Goal: Task Accomplishment & Management: Manage account settings

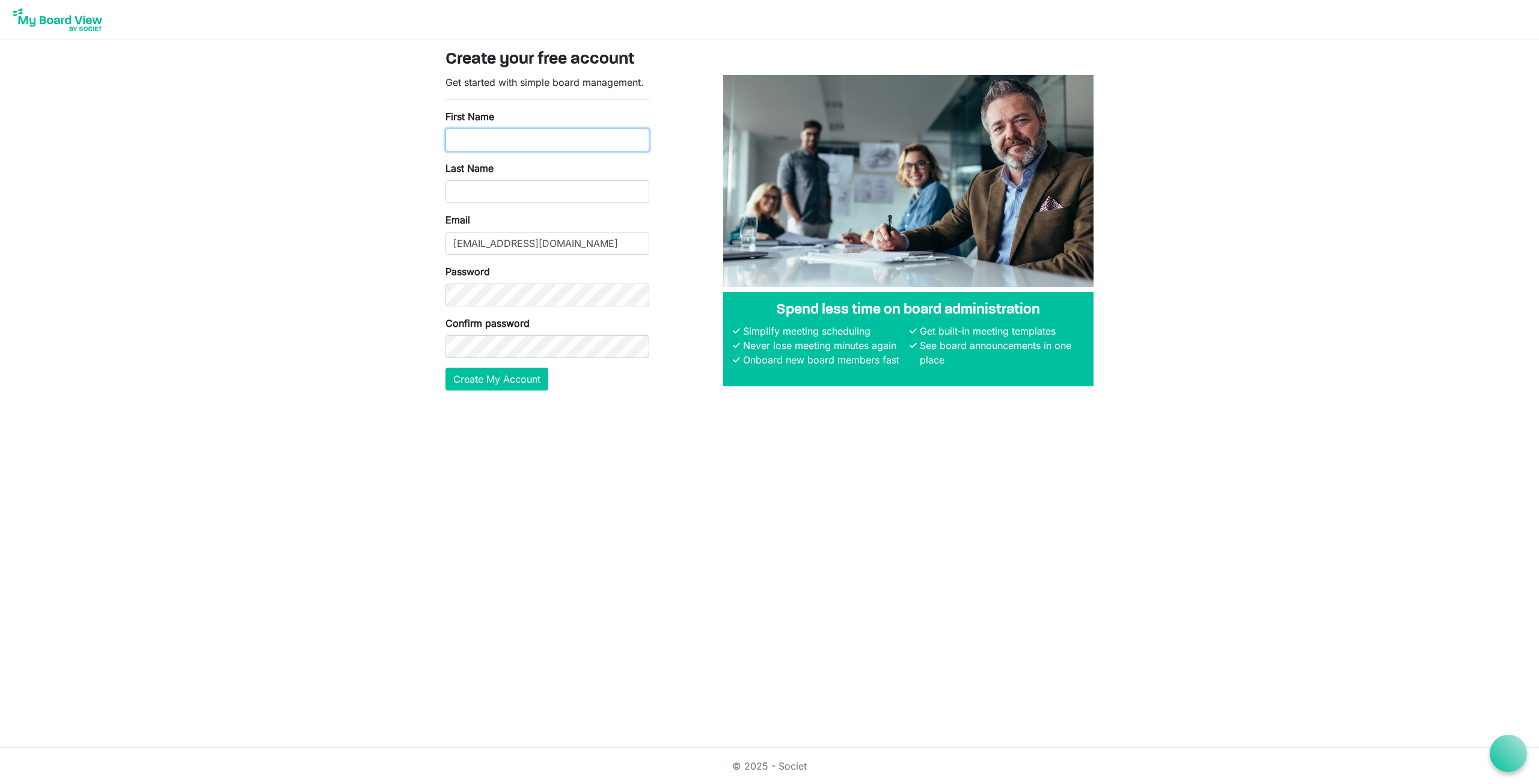
click at [519, 135] on input "First Name" at bounding box center [547, 140] width 203 height 23
type input "Jordan"
type input "Pickett"
click at [445, 368] on button "Create My Account" at bounding box center [496, 380] width 103 height 23
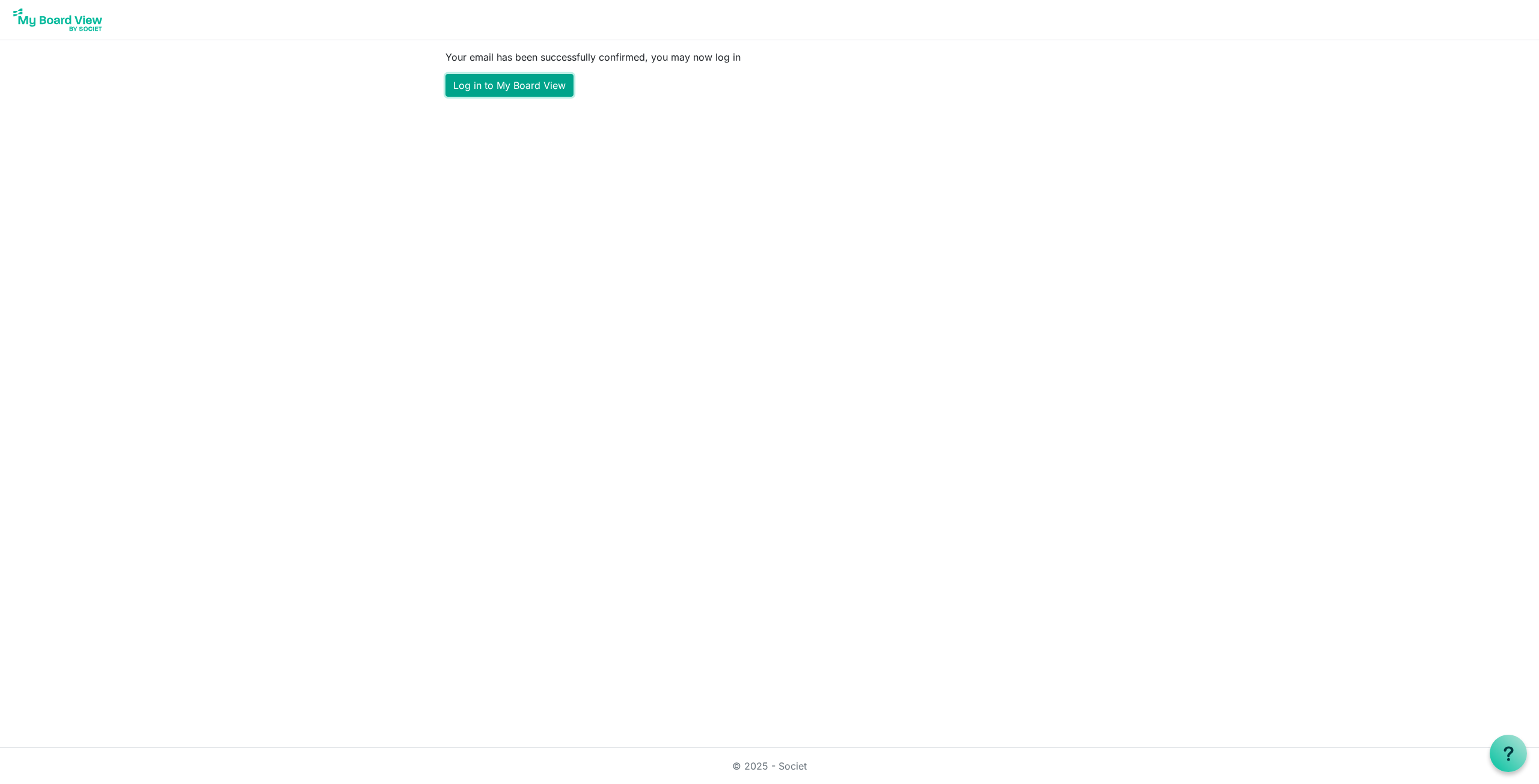
click at [495, 90] on link "Log in to My Board View" at bounding box center [509, 85] width 128 height 23
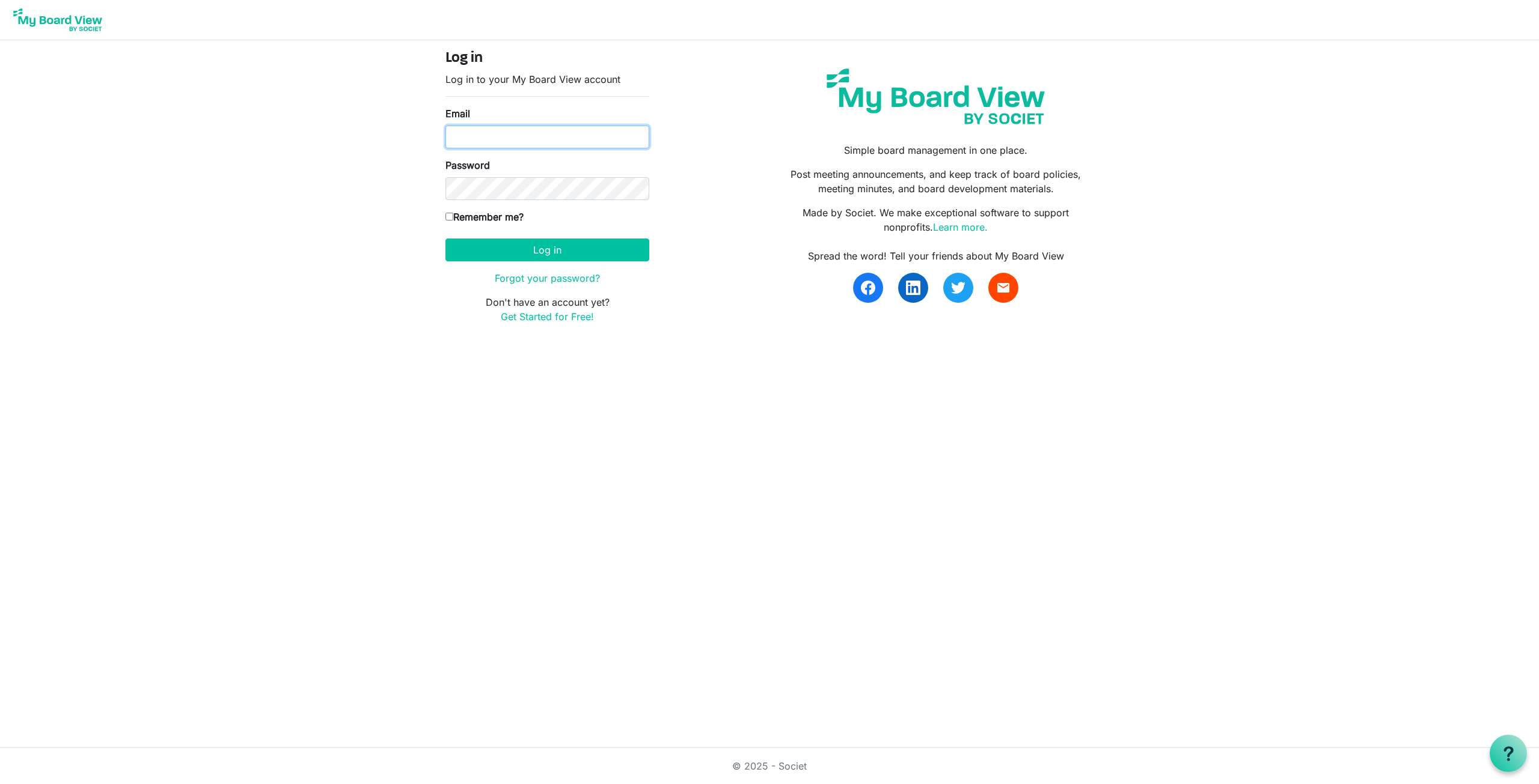
click at [507, 126] on input "Email" at bounding box center [547, 137] width 203 height 23
type input "jpickett@p2ptherapies.org"
click at [450, 215] on input "Remember me?" at bounding box center [449, 217] width 8 height 8
checkbox input "true"
click at [445, 239] on button "Log in" at bounding box center [547, 250] width 203 height 23
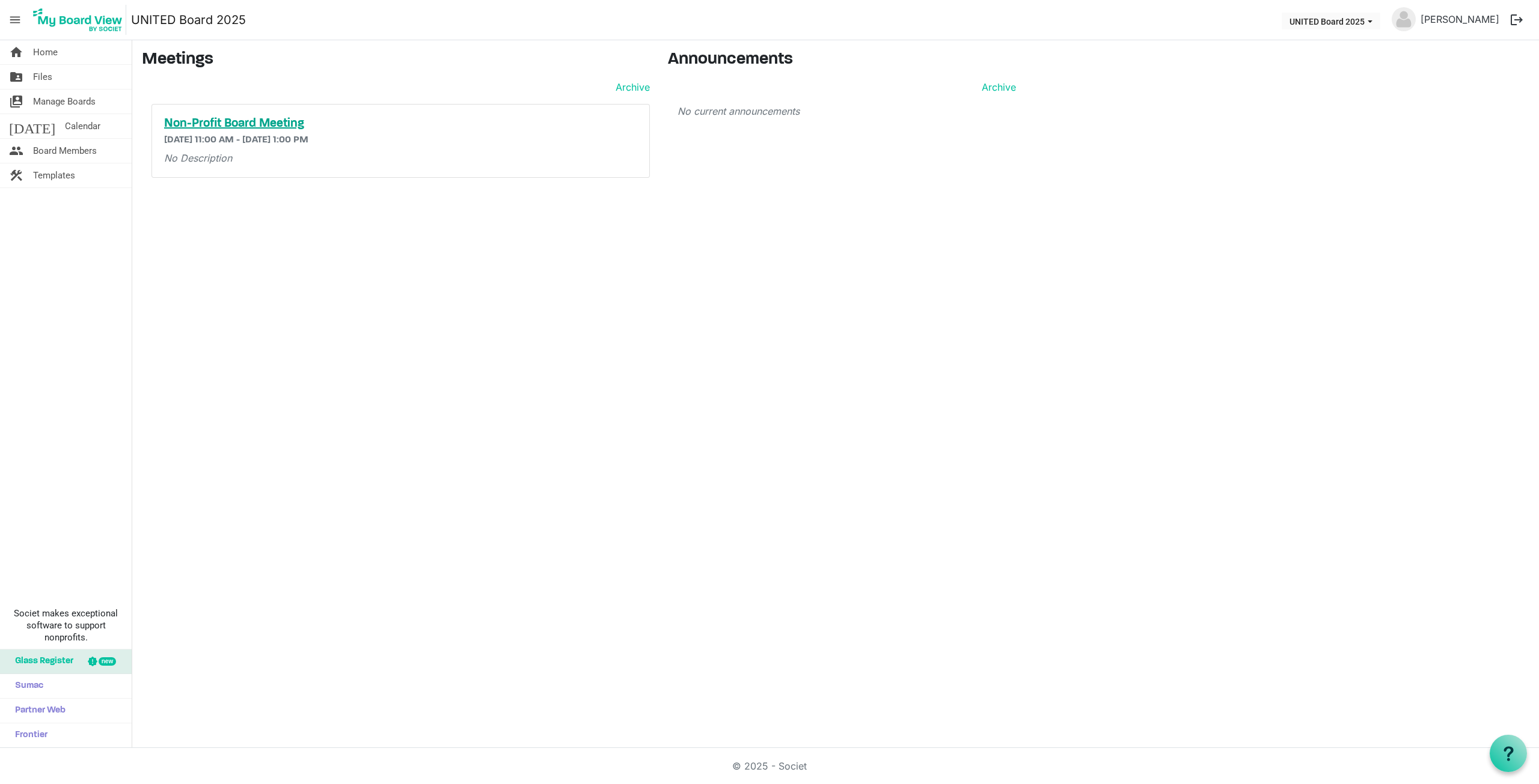
click at [272, 119] on h5 "Non-Profit Board Meeting" at bounding box center [400, 124] width 473 height 14
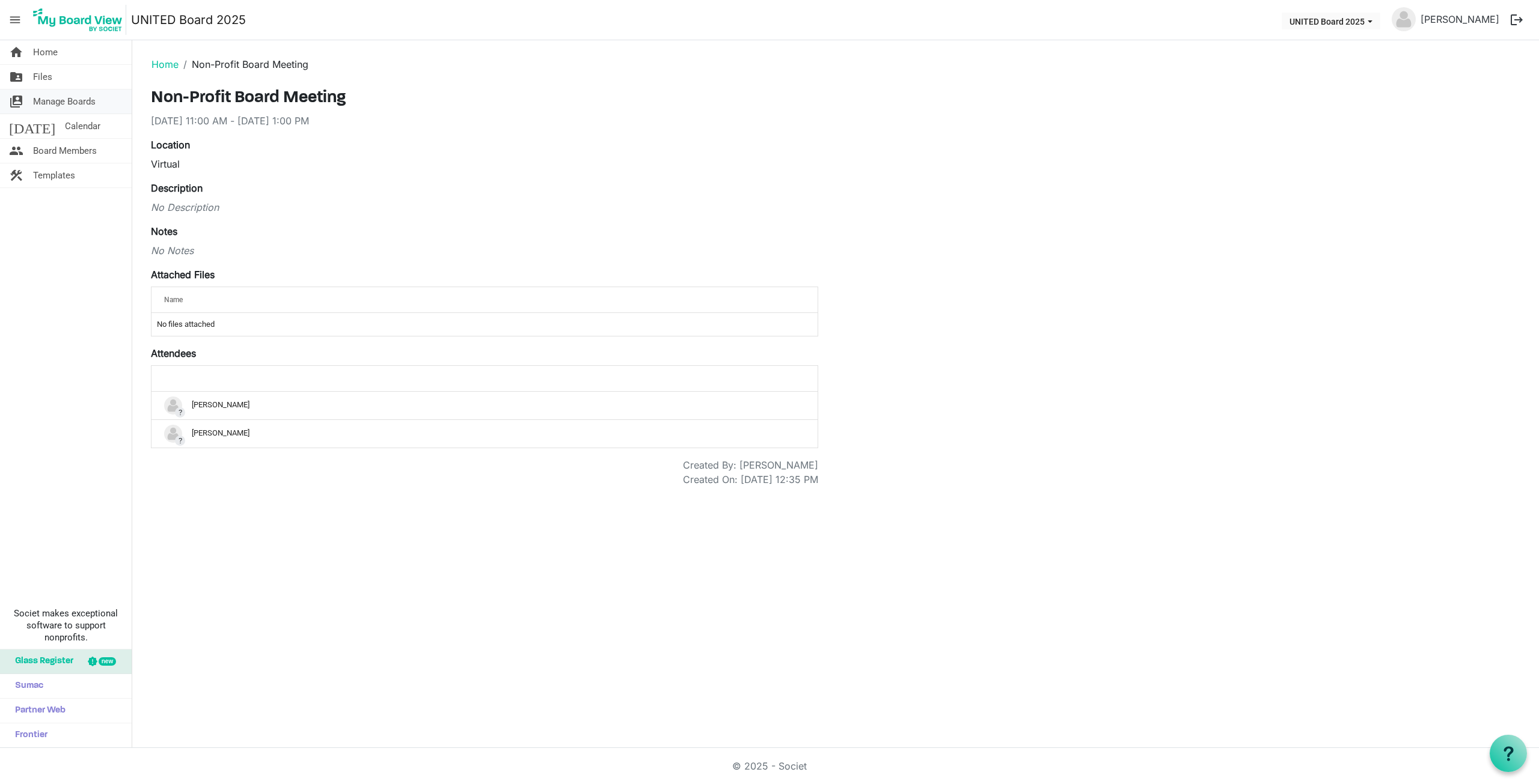
click at [77, 101] on span "Manage Boards" at bounding box center [63, 101] width 62 height 24
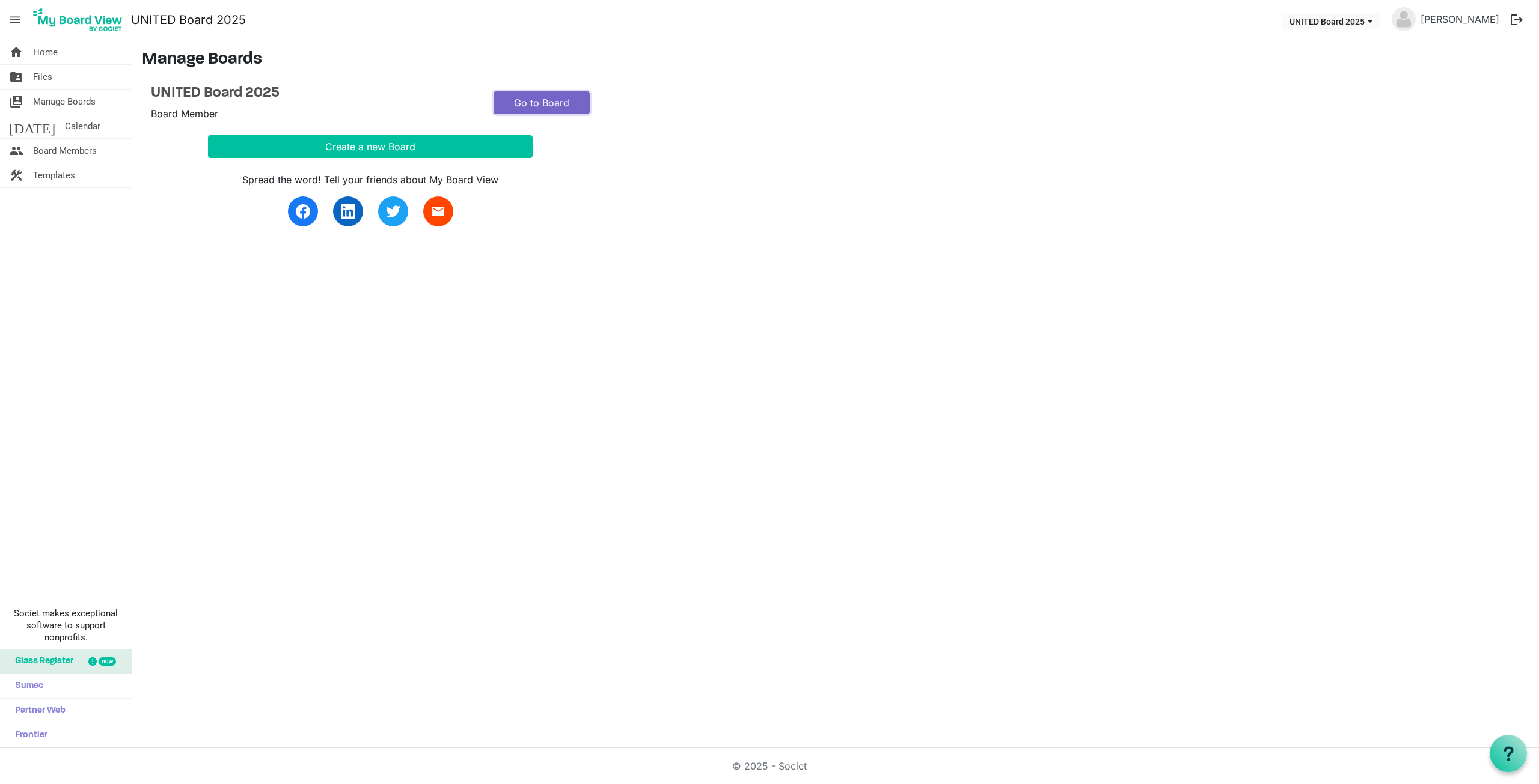
click at [544, 98] on link "Go to Board" at bounding box center [542, 103] width 96 height 23
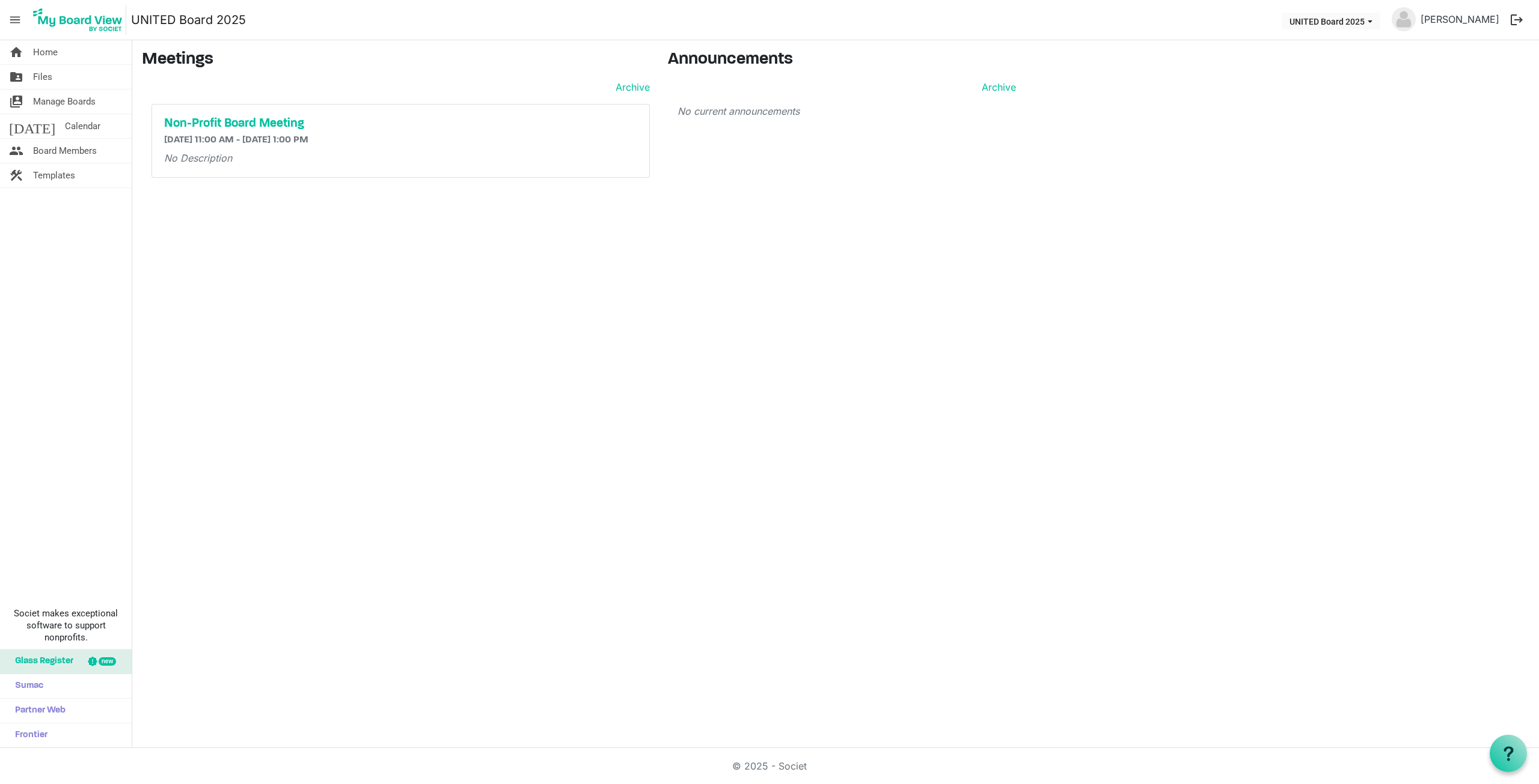
click at [1415, 17] on img at bounding box center [1403, 19] width 24 height 24
click at [1444, 20] on link "[PERSON_NAME]" at bounding box center [1459, 19] width 88 height 24
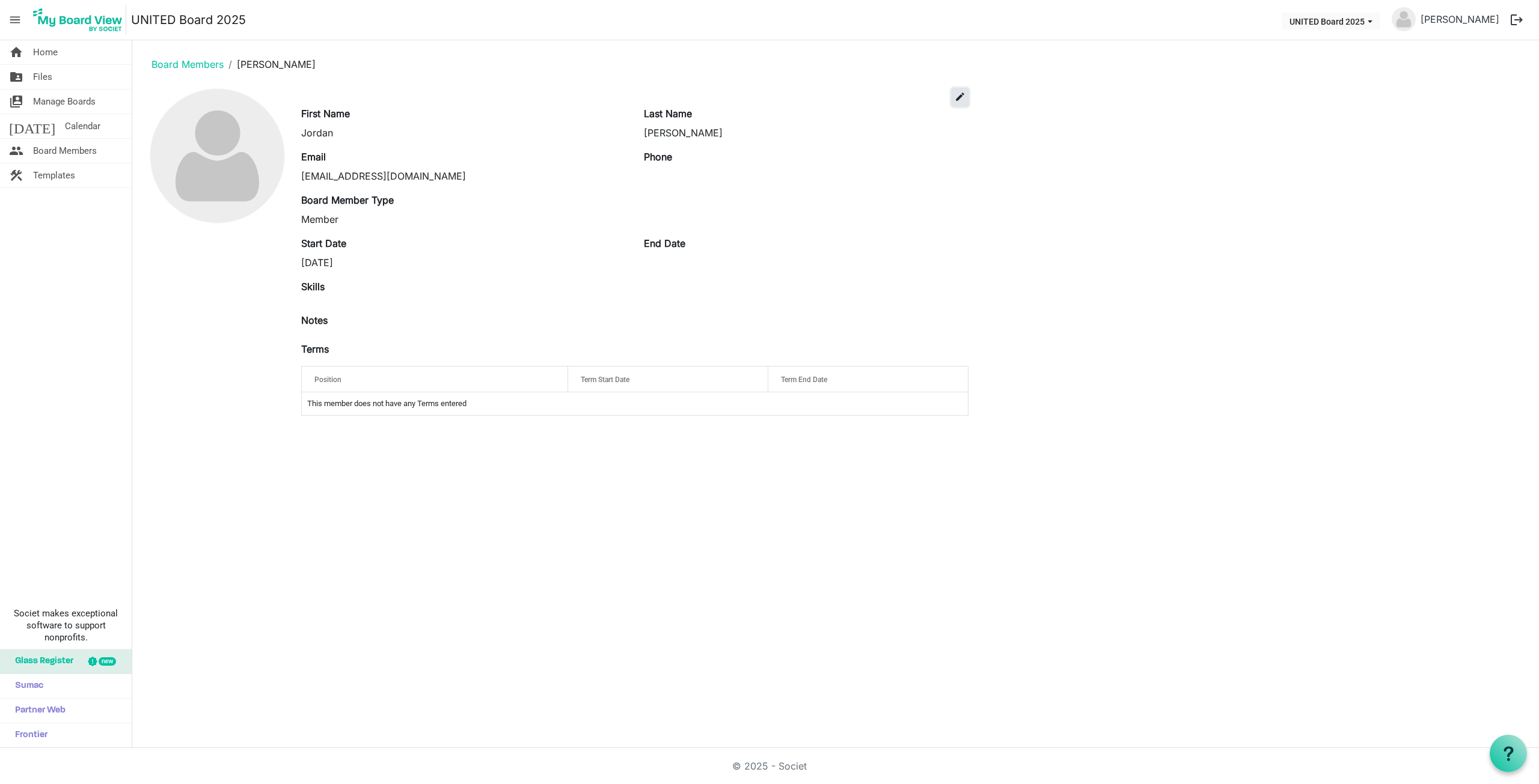
click at [956, 99] on span "edit" at bounding box center [959, 96] width 11 height 11
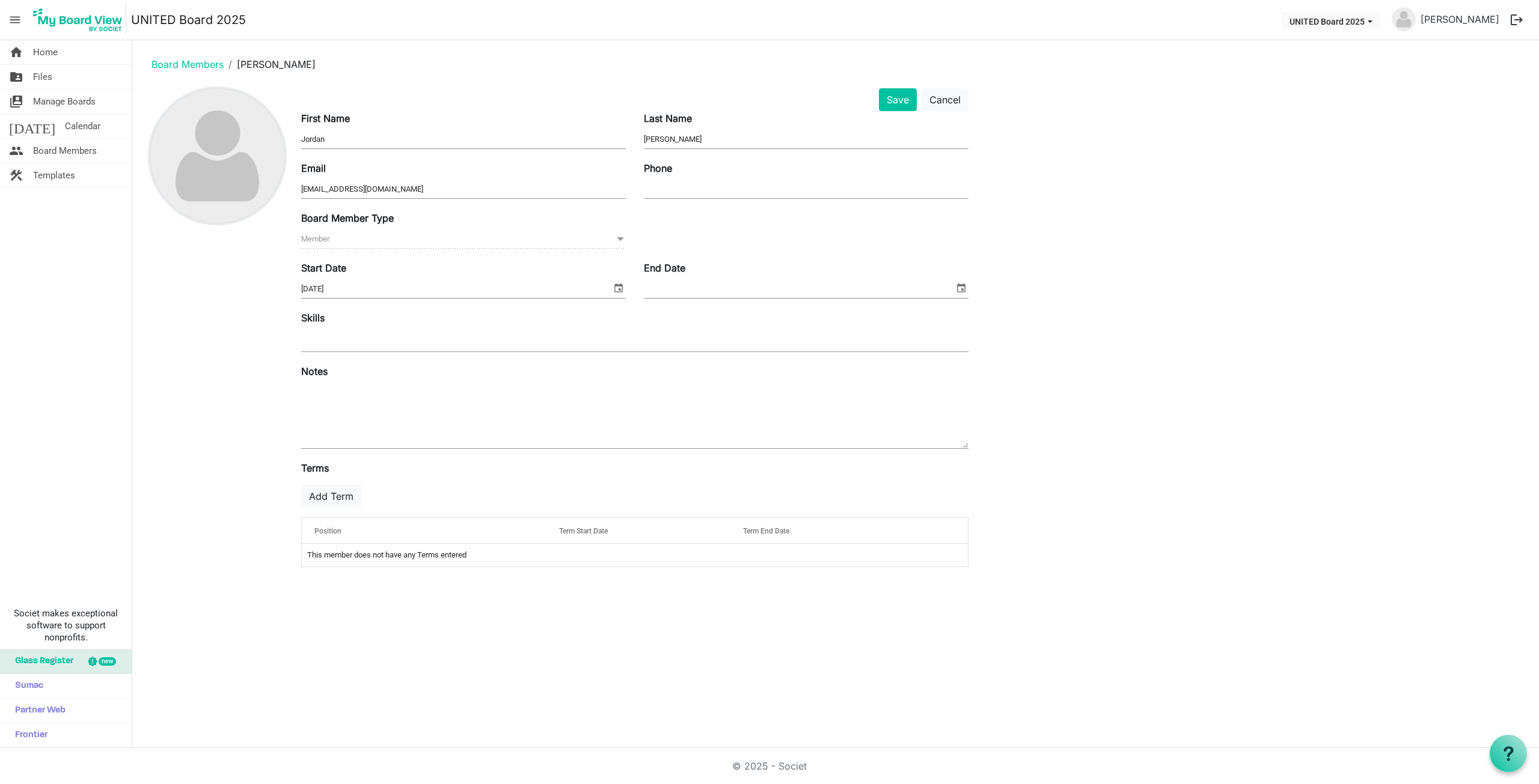
click at [250, 139] on img at bounding box center [218, 156] width 134 height 134
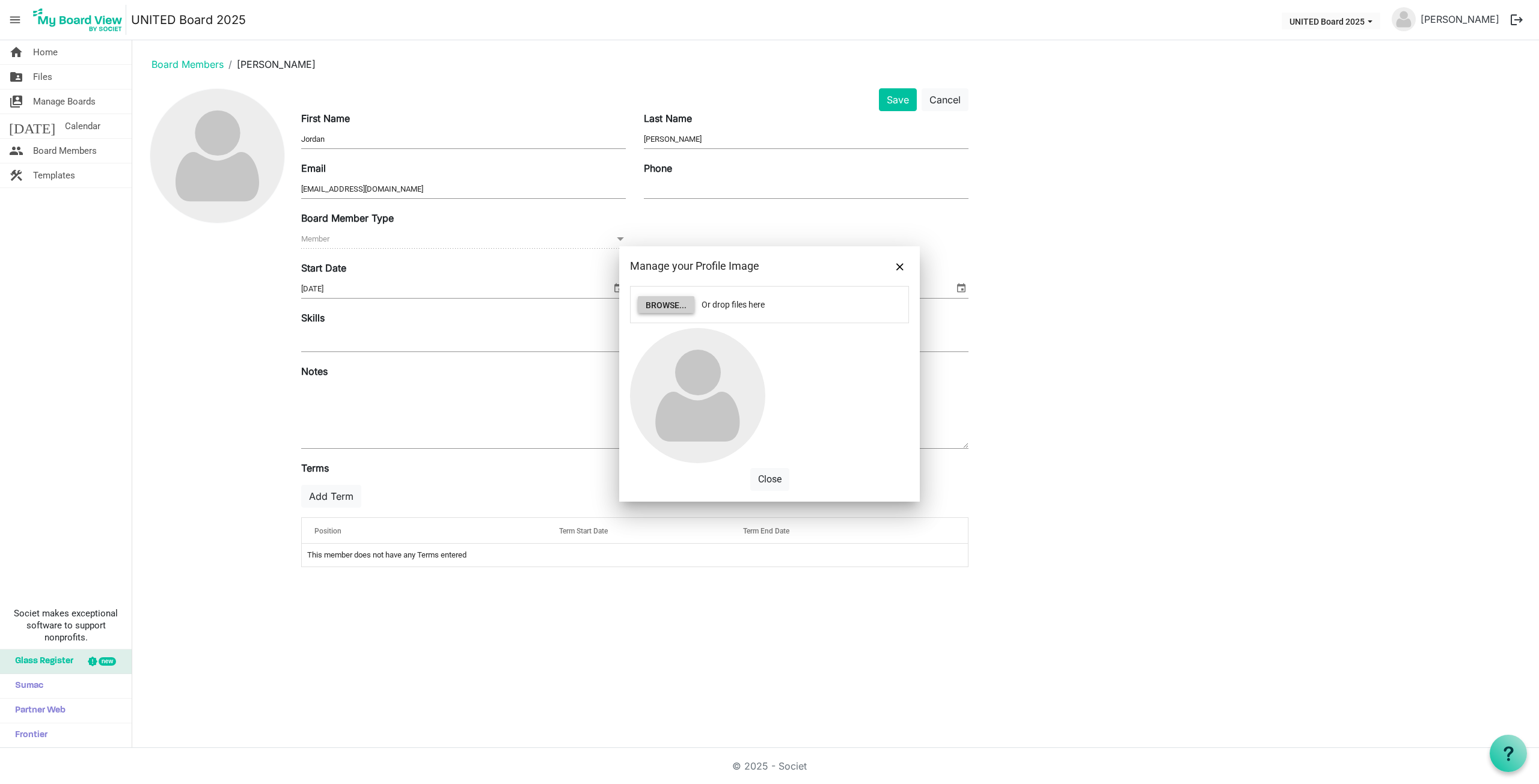
click at [665, 305] on button "Browse..." at bounding box center [665, 305] width 57 height 17
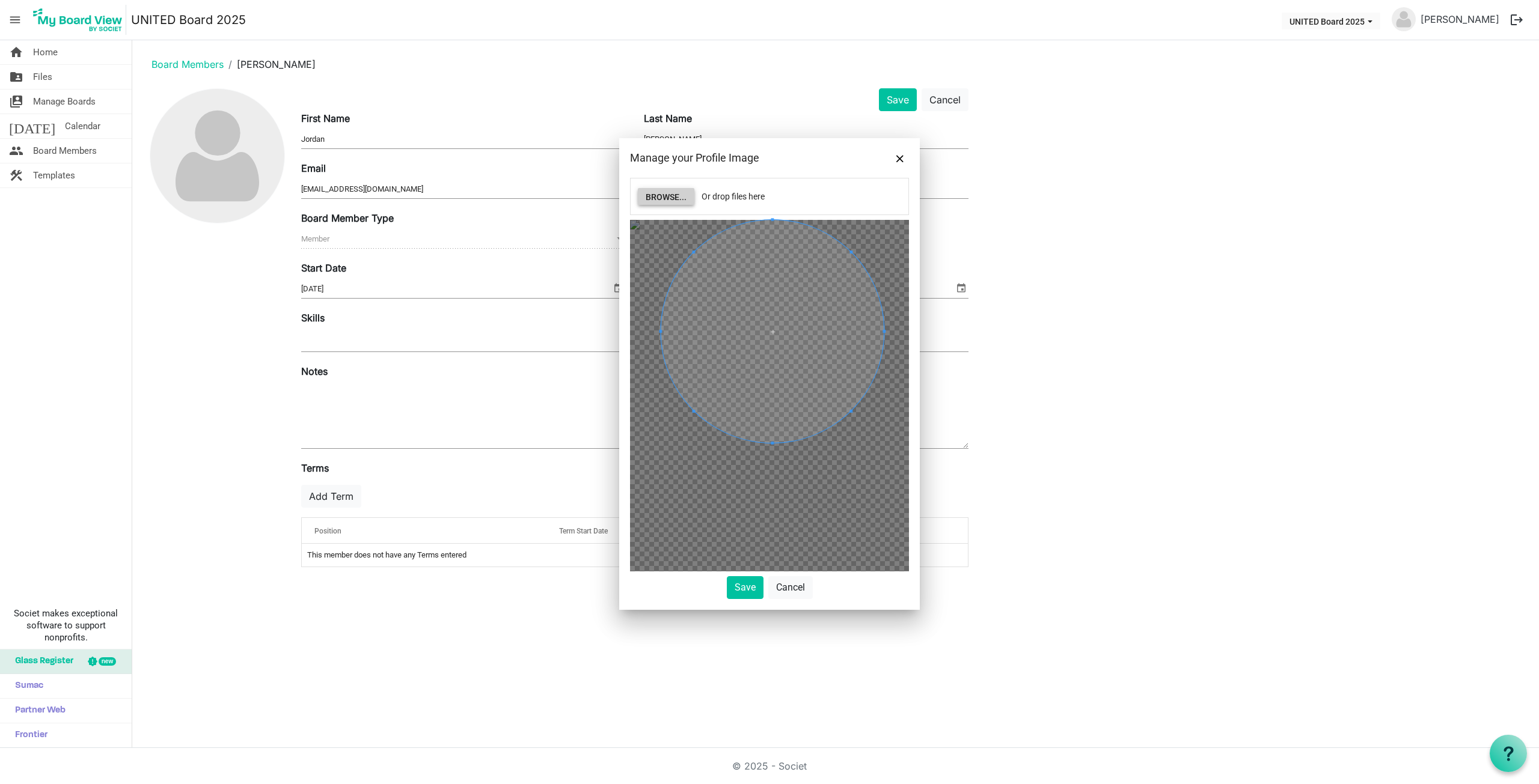
click at [804, 284] on span at bounding box center [772, 331] width 223 height 223
click at [892, 103] on button "Save" at bounding box center [897, 100] width 37 height 23
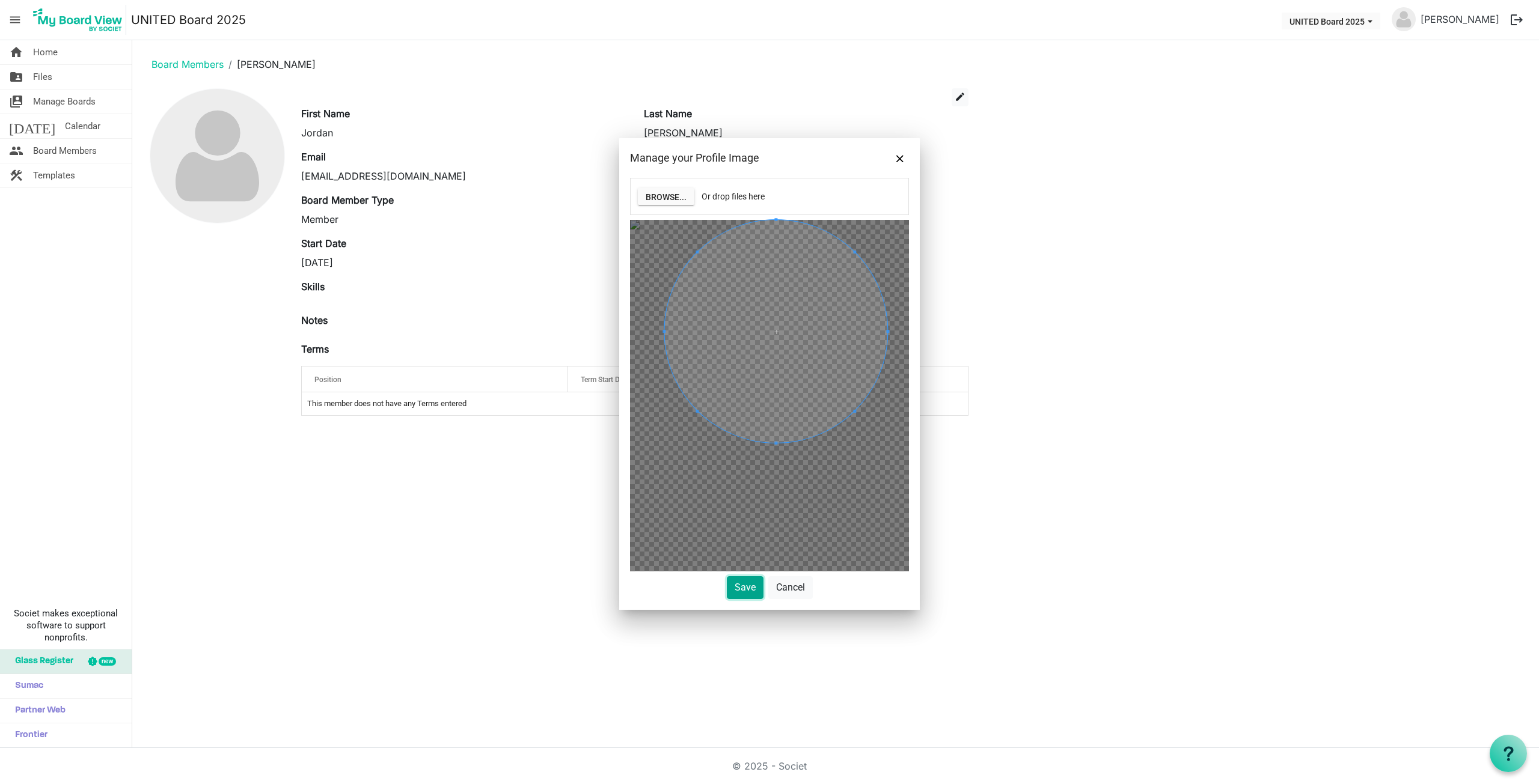
click at [751, 588] on button "Save" at bounding box center [745, 588] width 36 height 23
click at [739, 584] on button "Save" at bounding box center [745, 588] width 36 height 23
